Goal: Task Accomplishment & Management: Use online tool/utility

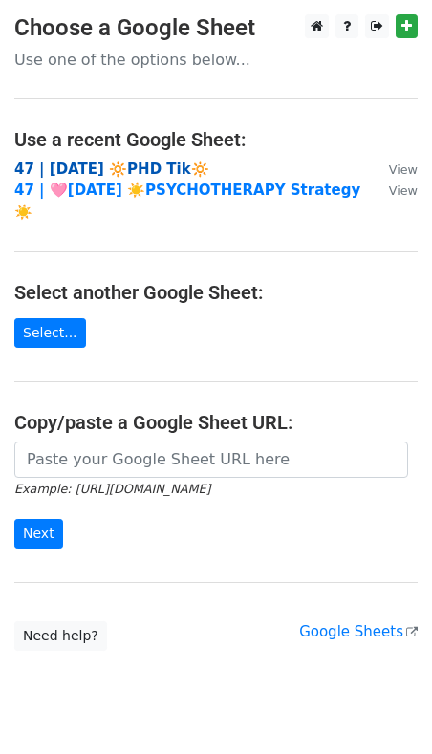
click at [95, 168] on strong "47 | AUG 21 🔆PHD Tik🔆" at bounding box center [111, 169] width 195 height 17
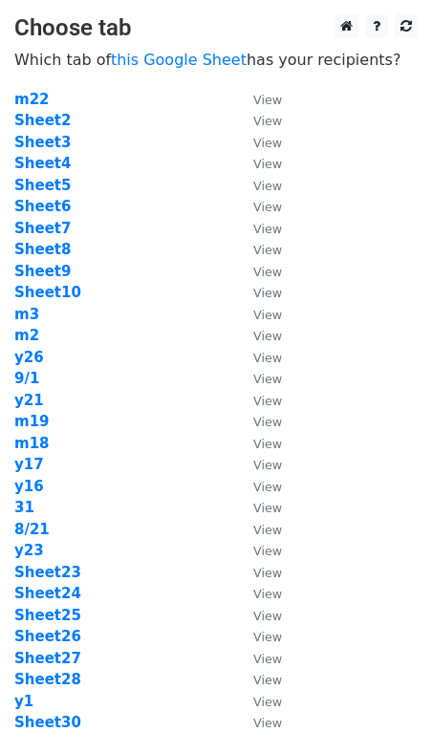
click at [130, 457] on td "y17" at bounding box center [124, 465] width 220 height 22
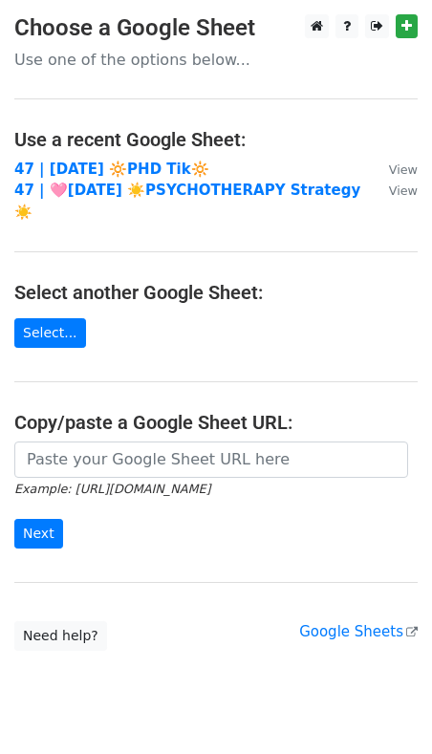
click at [75, 418] on main "Choose a Google Sheet Use one of the options below... Use a recent Google Sheet…" at bounding box center [216, 332] width 432 height 637
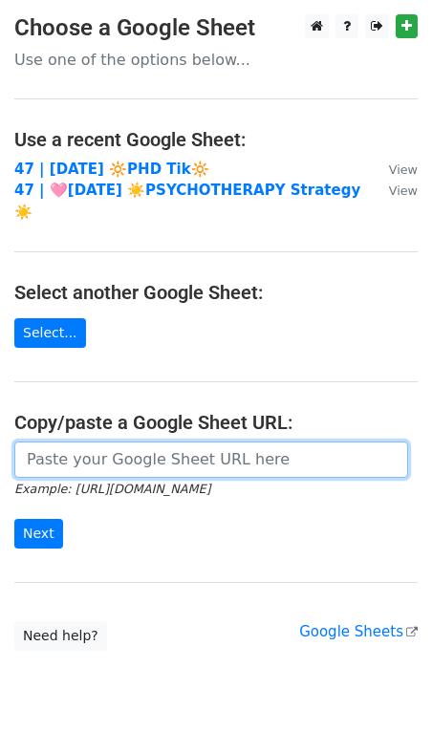
click at [65, 442] on input "url" at bounding box center [211, 460] width 394 height 36
paste input "https://docs.google.com/spreadsheets/d/1EGZArjvZWJ8ifqBRAaurSBU7Kn3rHpZlvx074Mp…"
type input "https://docs.google.com/spreadsheets/d/1EGZArjvZWJ8ifqBRAaurSBU7Kn3rHpZlvx074Mp…"
click at [14, 519] on input "Next" at bounding box center [38, 534] width 49 height 30
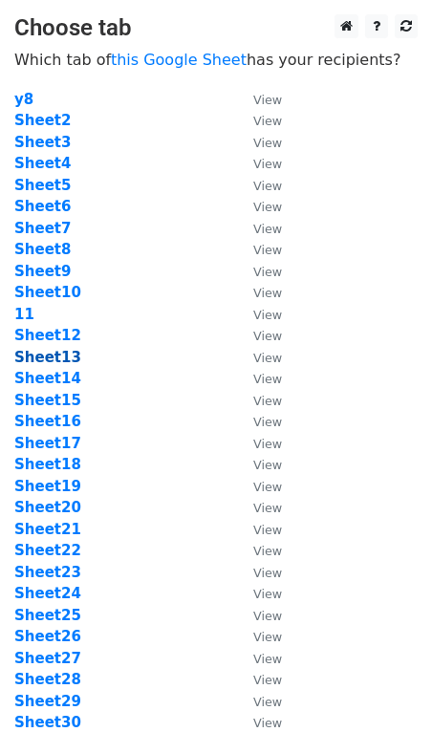
click at [50, 358] on strong "Sheet13" at bounding box center [47, 357] width 67 height 17
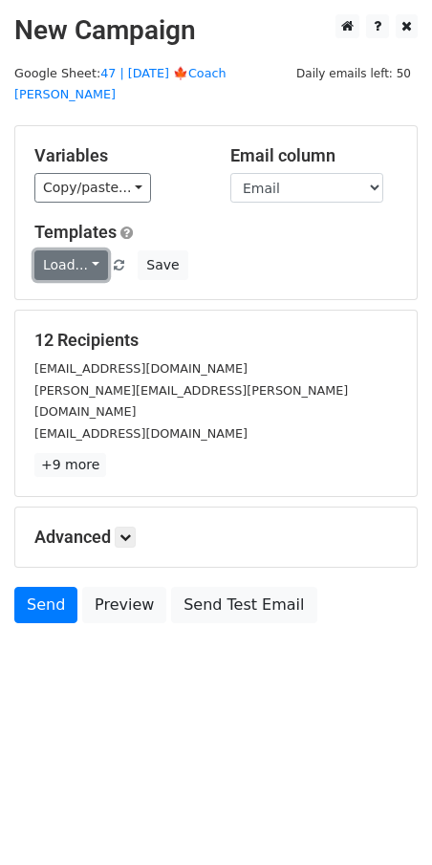
click at [62, 250] on link "Load..." at bounding box center [71, 265] width 74 height 30
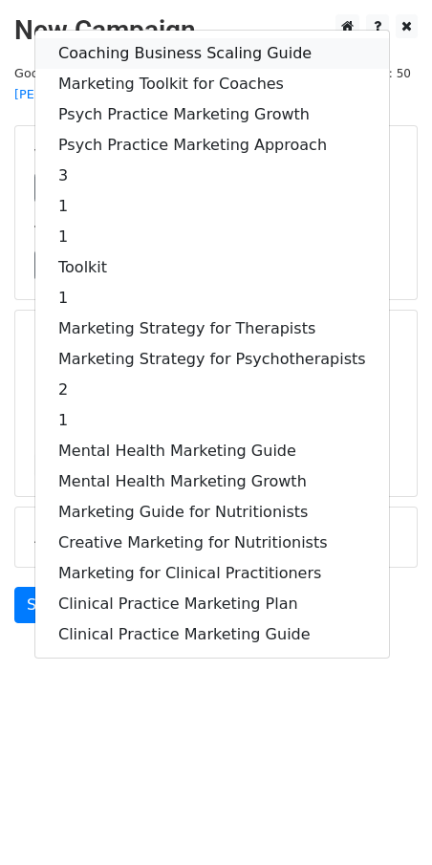
click at [136, 38] on link "Coaching Business Scaling Guide" at bounding box center [212, 53] width 354 height 31
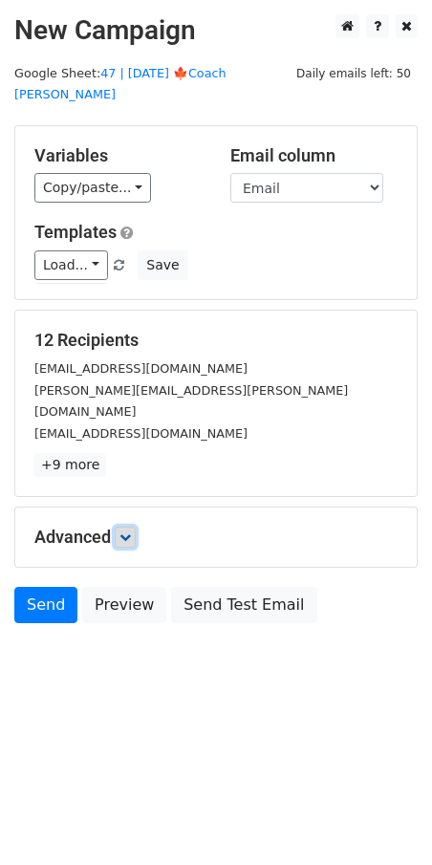
click at [131, 532] on icon at bounding box center [125, 537] width 11 height 11
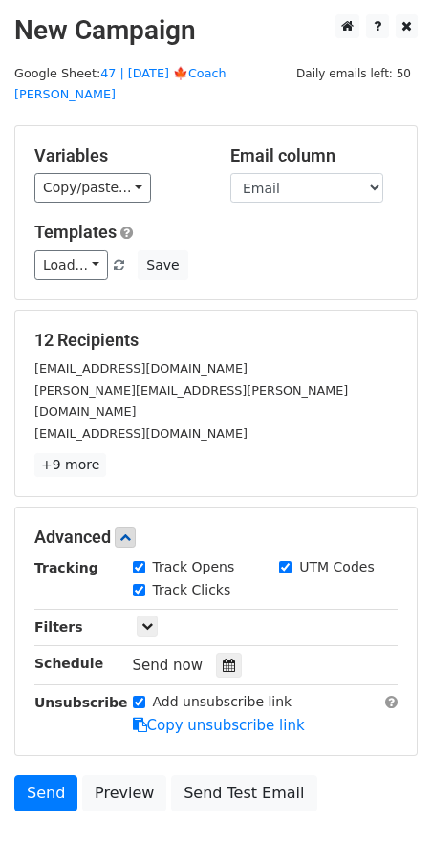
click at [226, 653] on div at bounding box center [229, 665] width 26 height 25
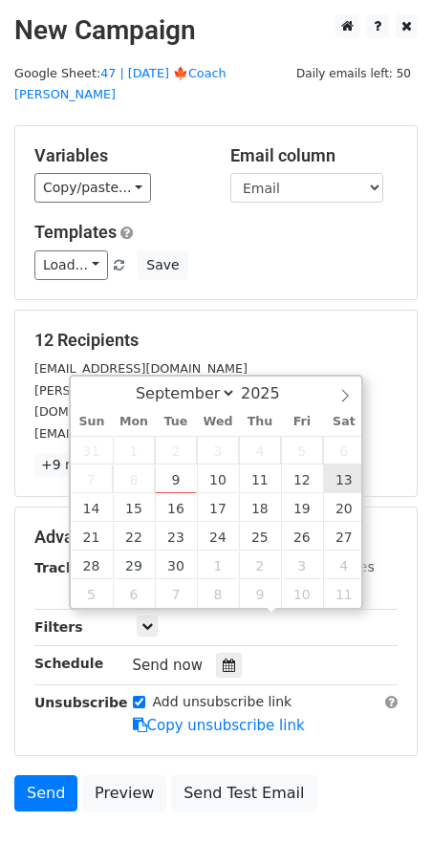
type input "2025-09-13 12:00"
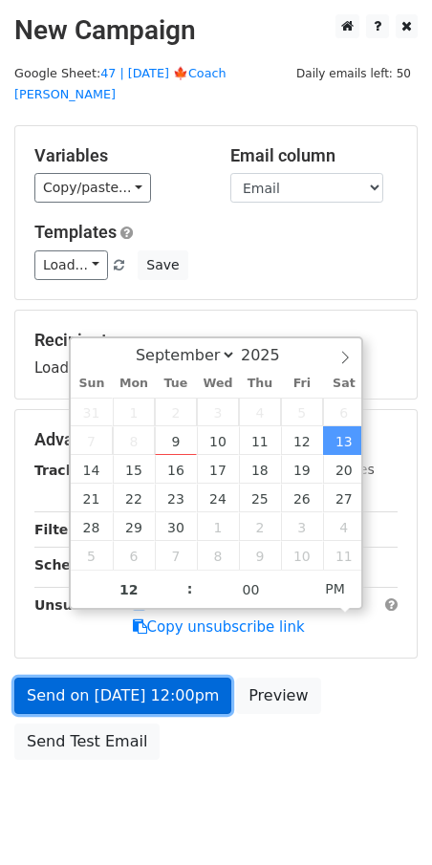
drag, startPoint x: 174, startPoint y: 672, endPoint x: 159, endPoint y: 675, distance: 15.6
click at [174, 678] on link "Send on Sep 13 at 12:00pm" at bounding box center [122, 696] width 217 height 36
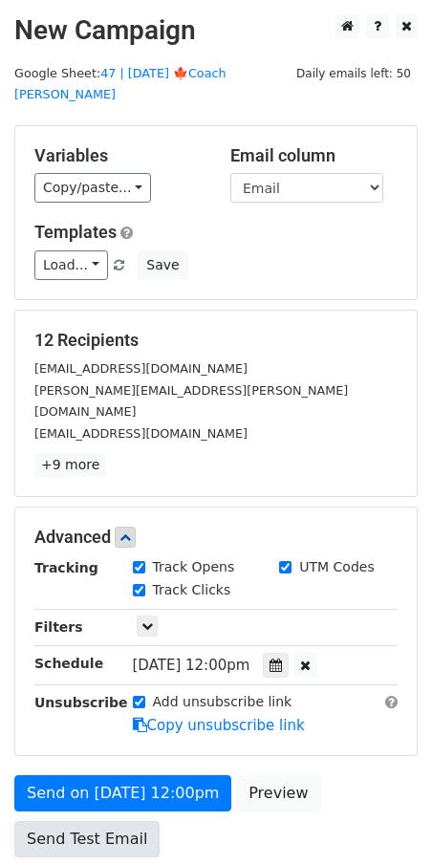
click at [90, 753] on link "Send Test Email" at bounding box center [86, 839] width 145 height 36
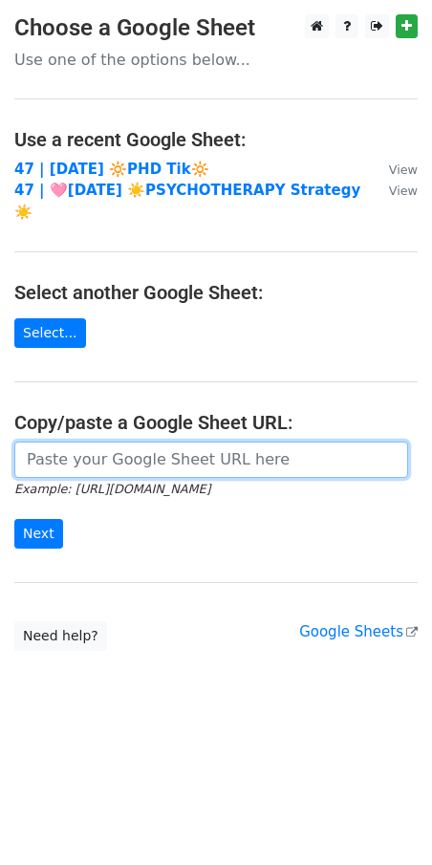
click at [120, 442] on input "url" at bounding box center [211, 460] width 394 height 36
paste input "[URL][DOMAIN_NAME]"
type input "[URL][DOMAIN_NAME]"
click at [14, 519] on input "Next" at bounding box center [38, 534] width 49 height 30
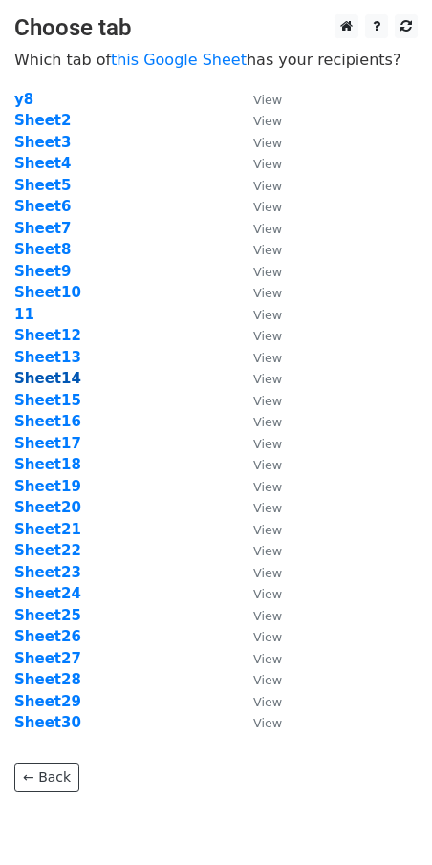
click at [46, 384] on strong "Sheet14" at bounding box center [47, 378] width 67 height 17
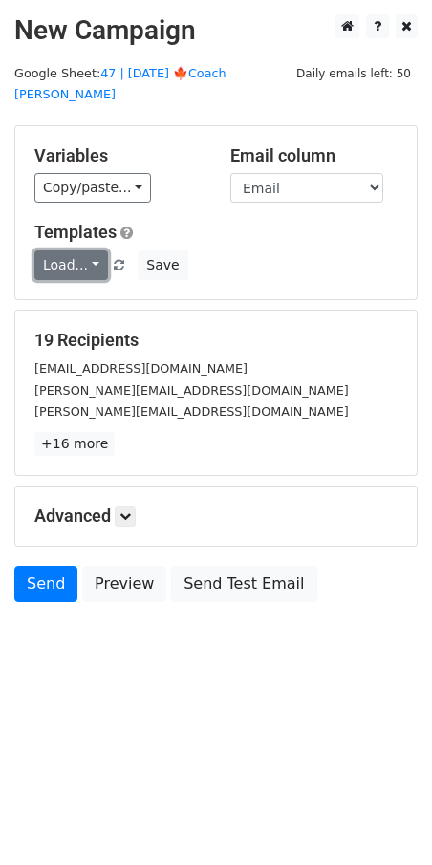
click at [72, 250] on link "Load..." at bounding box center [71, 265] width 74 height 30
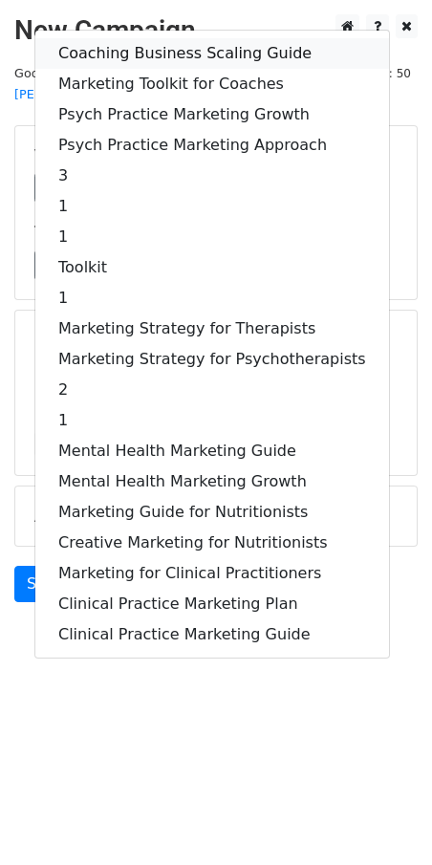
click at [182, 38] on link "Coaching Business Scaling Guide" at bounding box center [212, 53] width 354 height 31
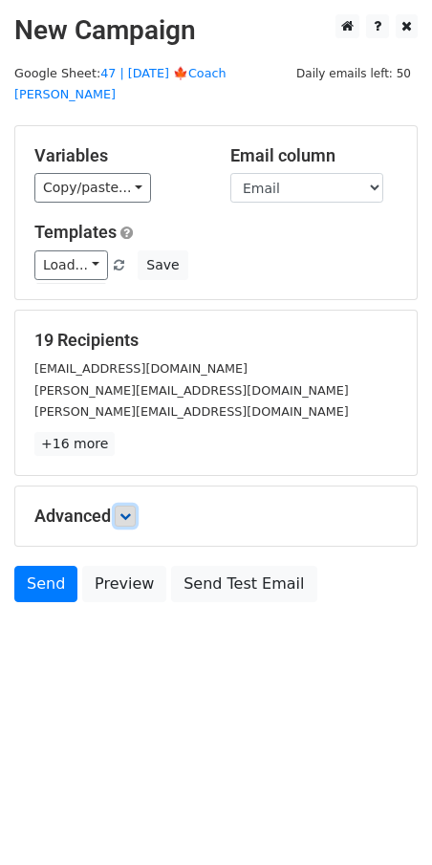
click at [129, 511] on icon at bounding box center [125, 516] width 11 height 11
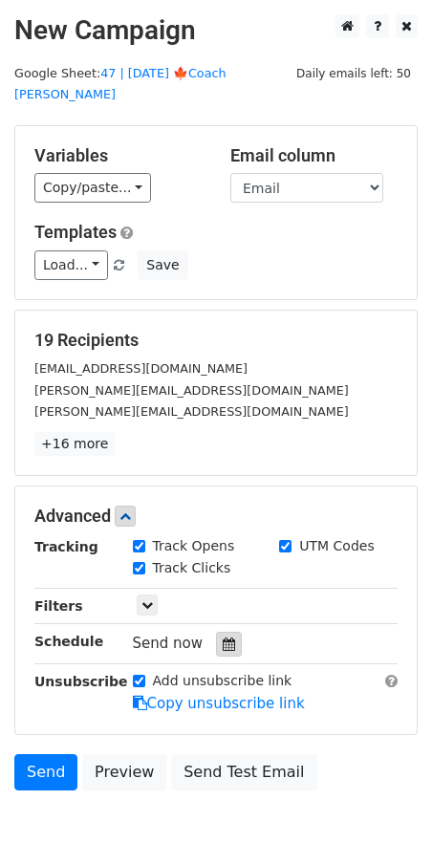
click at [224, 632] on div at bounding box center [229, 644] width 26 height 25
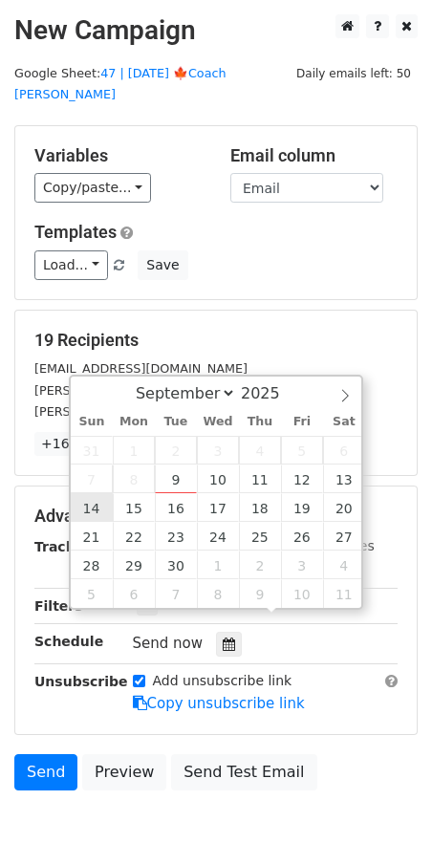
type input "2025-09-14 12:00"
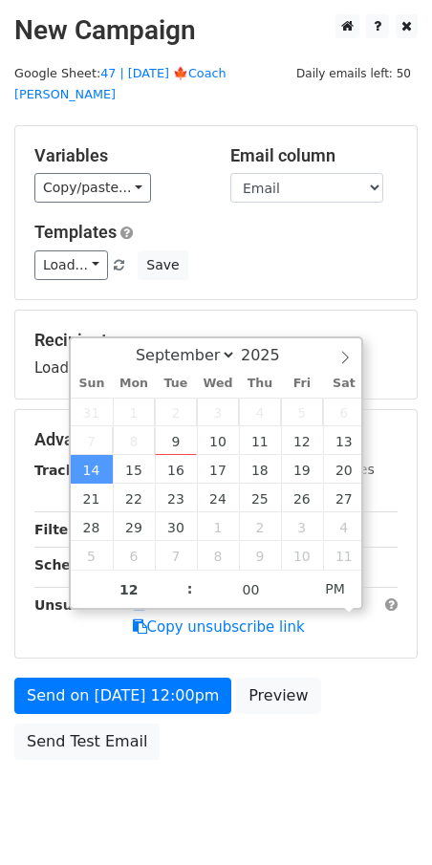
click at [99, 741] on div "Send on Sep 14 at 12:00pm Preview Send Test Email" at bounding box center [216, 724] width 432 height 92
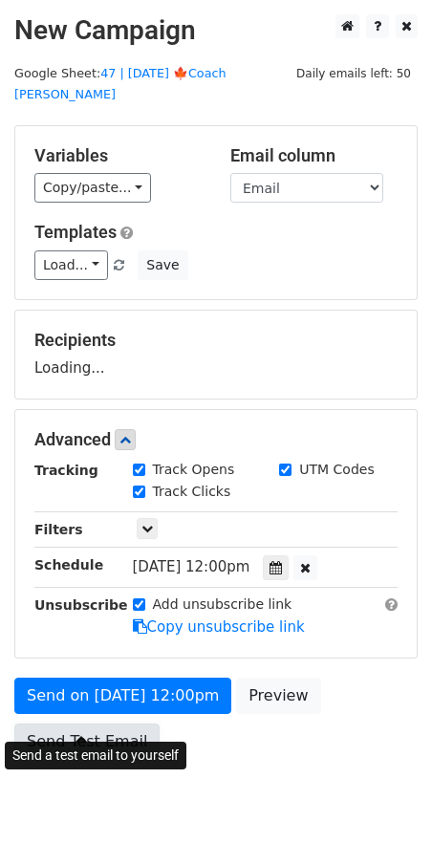
click at [100, 724] on link "Send Test Email" at bounding box center [86, 742] width 145 height 36
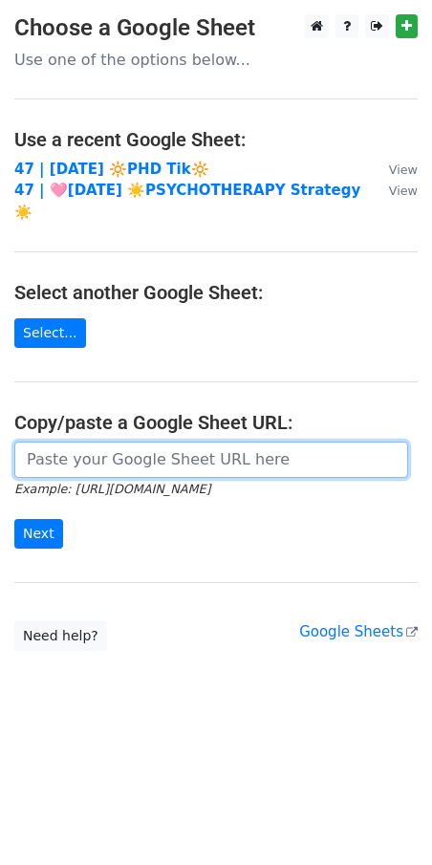
click at [115, 442] on input "url" at bounding box center [211, 460] width 394 height 36
paste input "https://docs.google.com/spreadsheets/d/1EGZArjvZWJ8ifqBRAaurSBU7Kn3rHpZlvx074Mp…"
type input "https://docs.google.com/spreadsheets/d/1EGZArjvZWJ8ifqBRAaurSBU7Kn3rHpZlvx074Mp…"
click at [14, 519] on input "Next" at bounding box center [38, 534] width 49 height 30
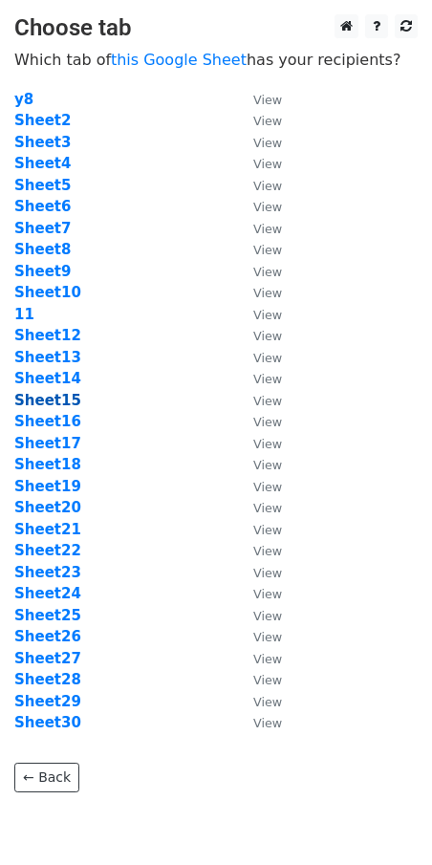
click at [53, 392] on strong "Sheet15" at bounding box center [47, 400] width 67 height 17
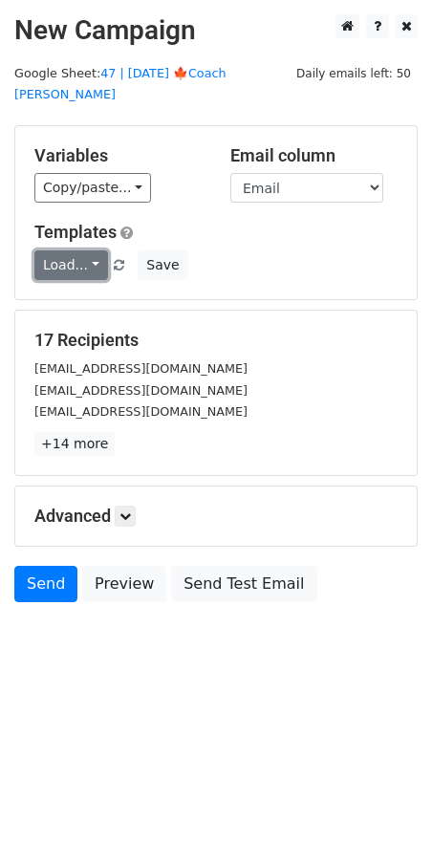
click at [65, 250] on link "Load..." at bounding box center [71, 265] width 74 height 30
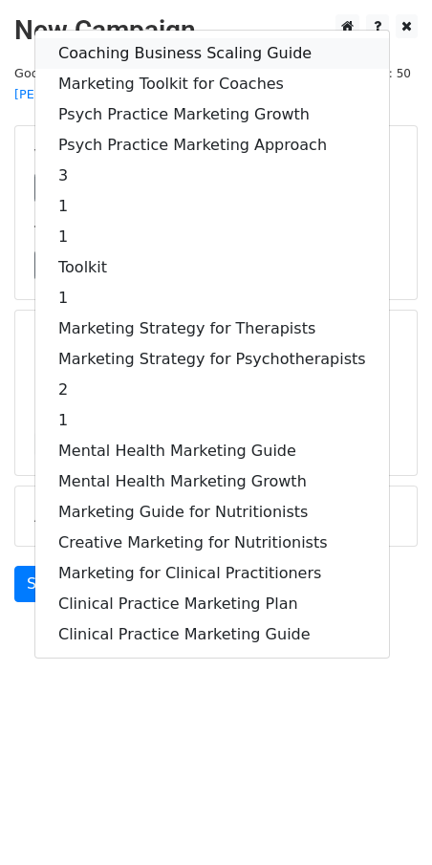
click at [183, 38] on link "Coaching Business Scaling Guide" at bounding box center [212, 53] width 354 height 31
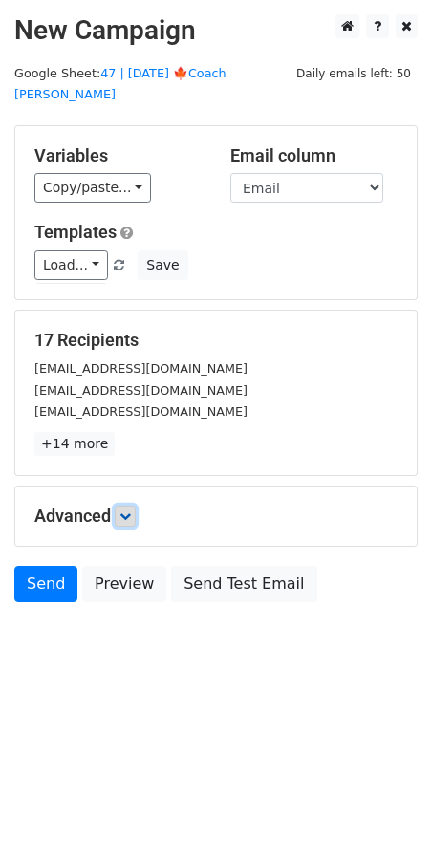
click at [130, 511] on icon at bounding box center [125, 516] width 11 height 11
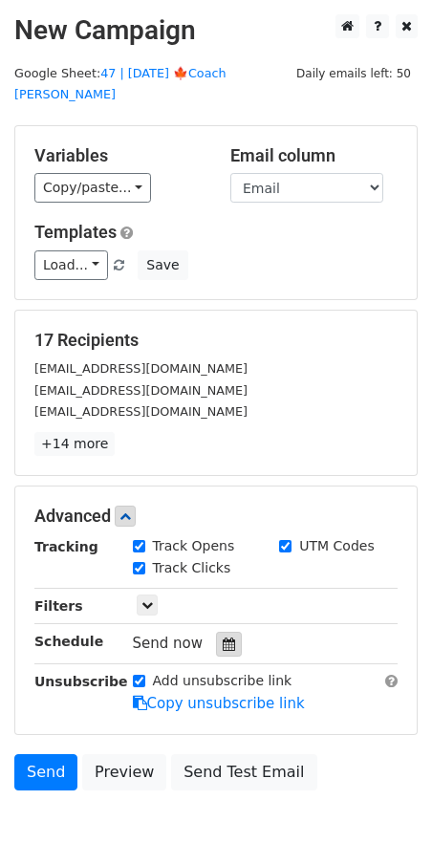
click at [224, 638] on icon at bounding box center [229, 644] width 12 height 13
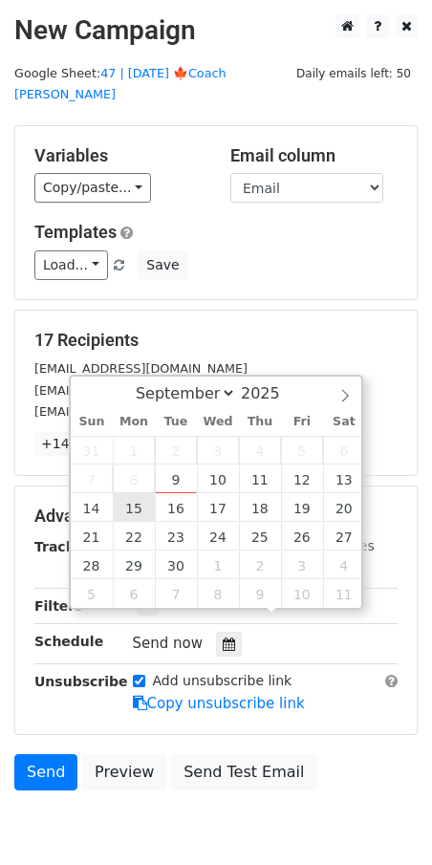
type input "2025-09-15 12:00"
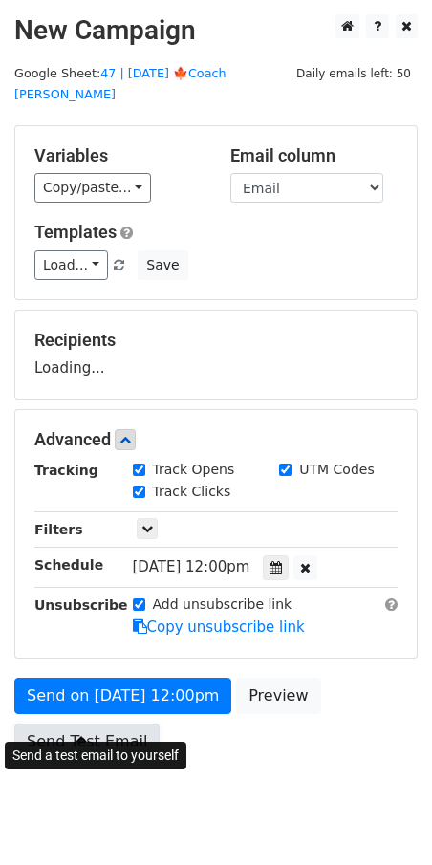
click at [130, 724] on link "Send Test Email" at bounding box center [86, 742] width 145 height 36
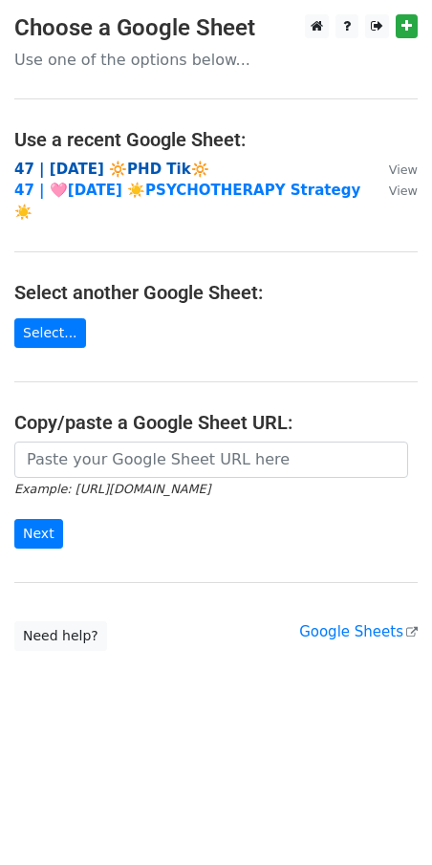
click at [126, 161] on strong "47 | AUG 21 🔆PHD Tik🔆" at bounding box center [111, 169] width 195 height 17
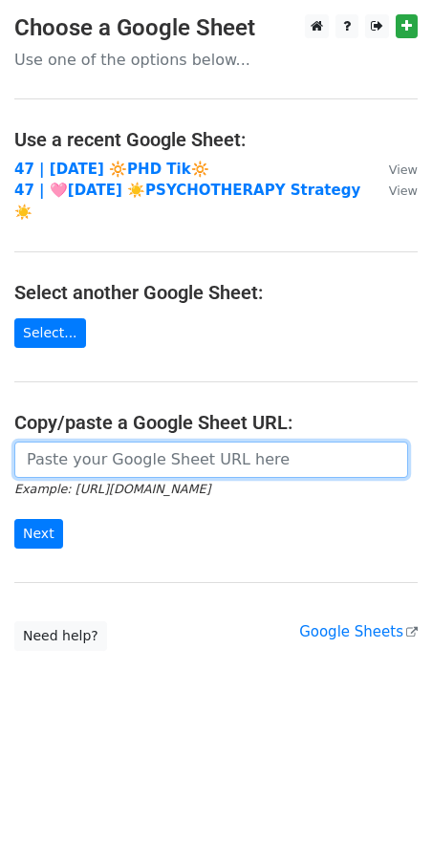
click at [59, 442] on input "url" at bounding box center [211, 460] width 394 height 36
paste input "https://docs.google.com/spreadsheets/d/1EGZArjvZWJ8ifqBRAaurSBU7Kn3rHpZlvx074Mp…"
type input "https://docs.google.com/spreadsheets/d/1EGZArjvZWJ8ifqBRAaurSBU7Kn3rHpZlvx074Mp…"
click at [14, 519] on input "Next" at bounding box center [38, 534] width 49 height 30
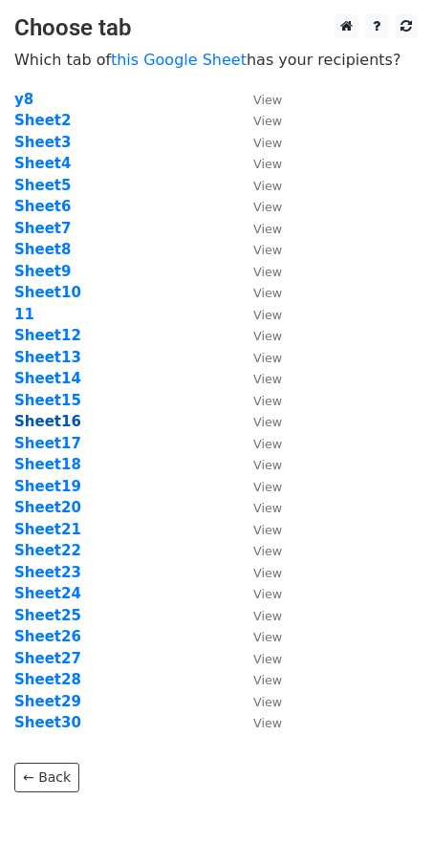
click at [57, 418] on strong "Sheet16" at bounding box center [47, 421] width 67 height 17
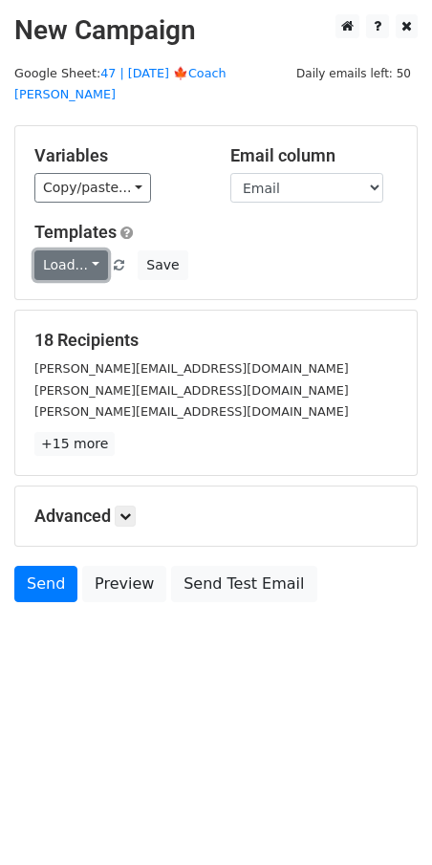
click at [76, 250] on link "Load..." at bounding box center [71, 265] width 74 height 30
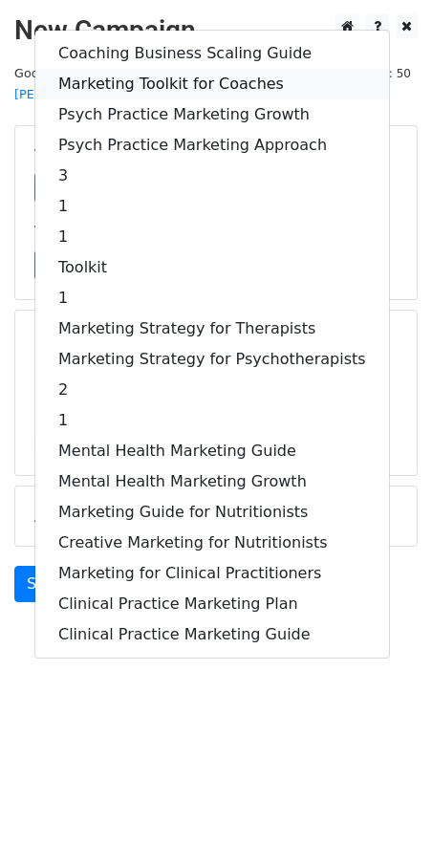
click at [144, 69] on link "Marketing Toolkit for Coaches" at bounding box center [212, 84] width 354 height 31
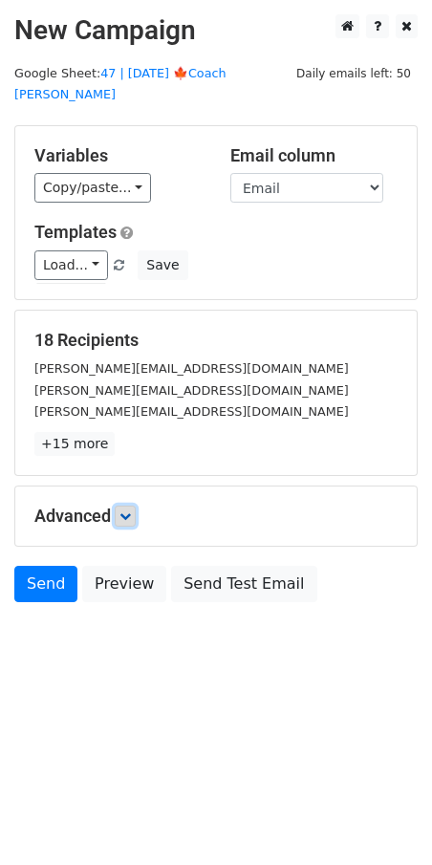
click at [122, 506] on link at bounding box center [125, 516] width 21 height 21
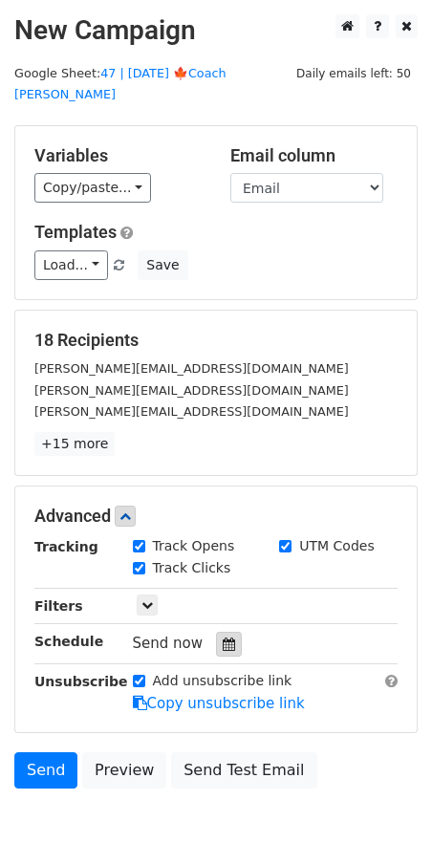
click at [223, 638] on icon at bounding box center [229, 644] width 12 height 13
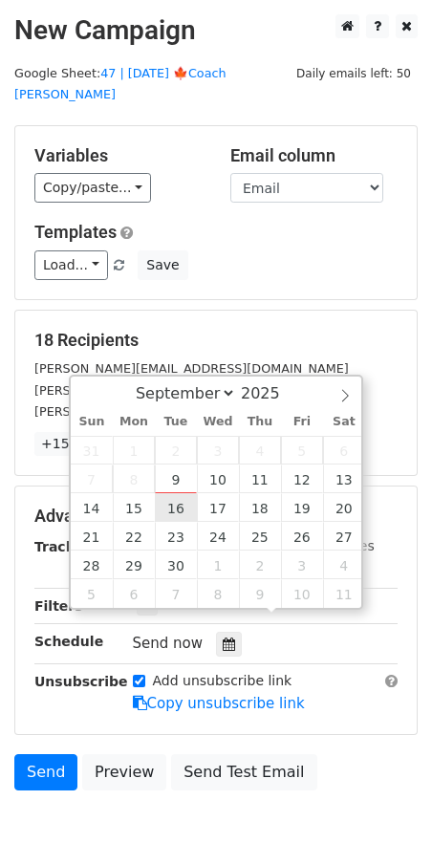
type input "[DATE] 12:00"
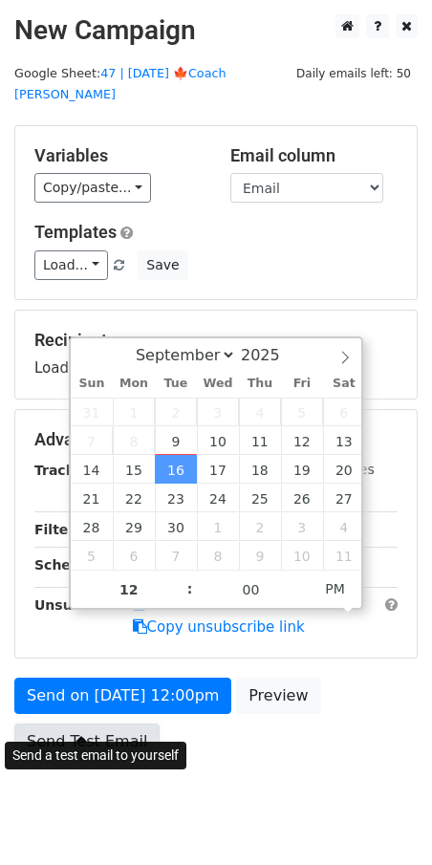
click at [122, 724] on link "Send Test Email" at bounding box center [86, 742] width 145 height 36
